Goal: Navigation & Orientation: Find specific page/section

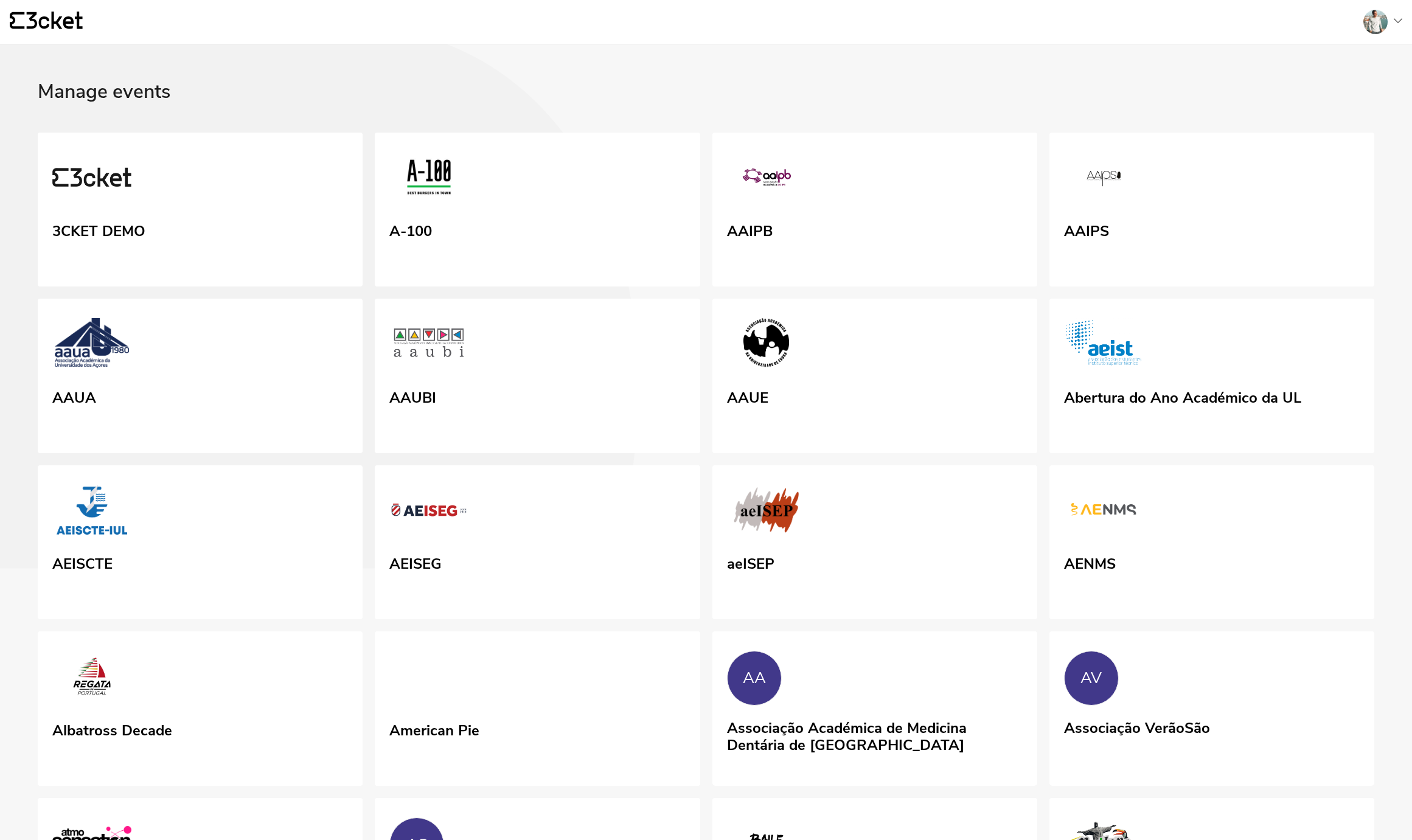
click at [474, 101] on div "Manage events" at bounding box center [705, 106] width 1336 height 52
click at [319, 177] on link "3CKET DEMO" at bounding box center [200, 210] width 332 height 158
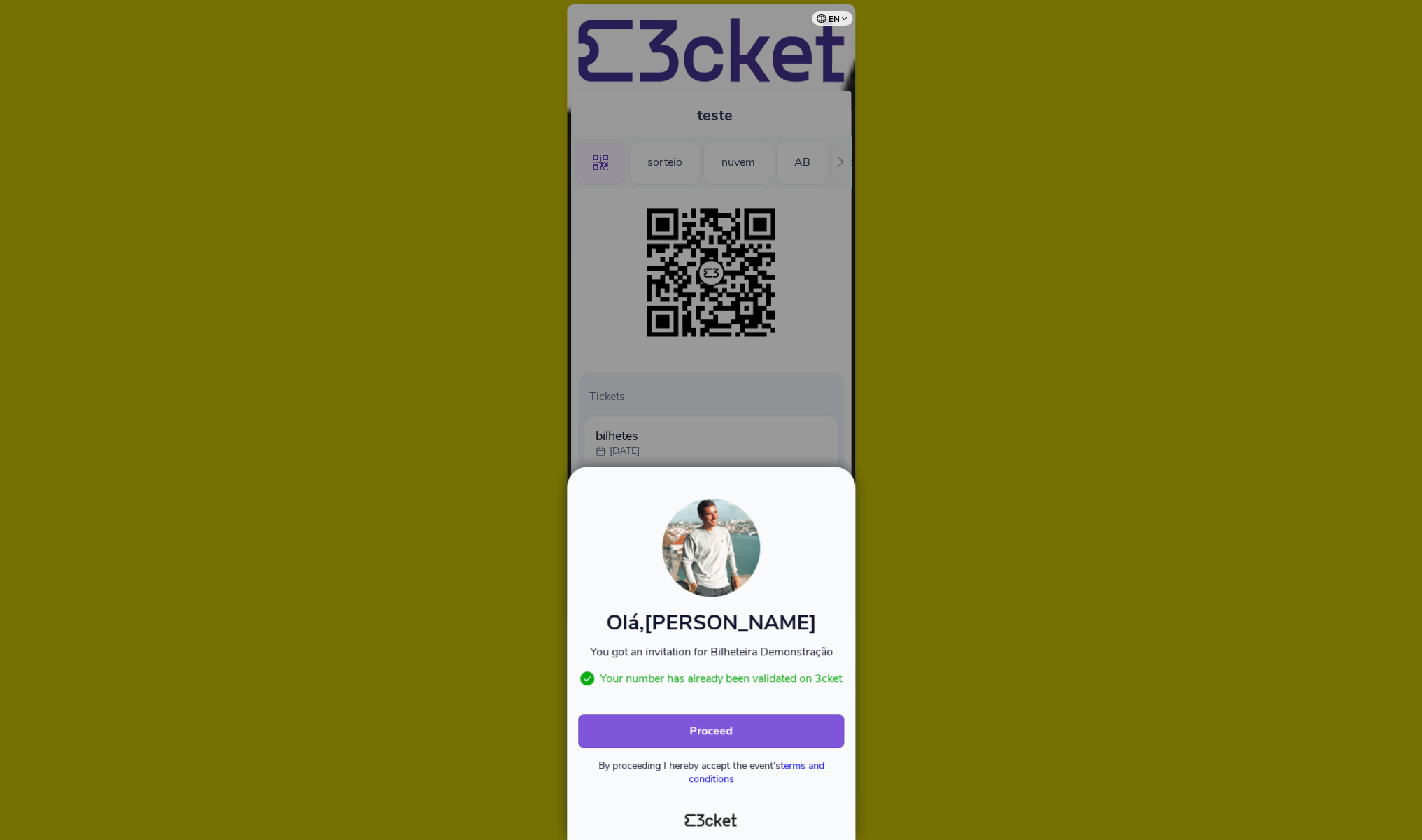
click at [852, 228] on div at bounding box center [711, 420] width 1422 height 840
click at [723, 732] on b "Proceed" at bounding box center [710, 731] width 43 height 15
